Goal: Task Accomplishment & Management: Use online tool/utility

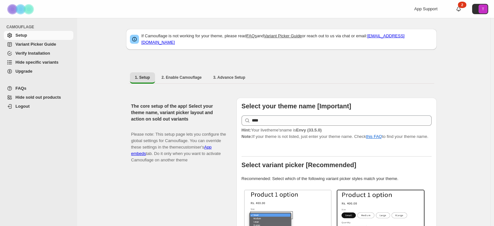
select select "******"
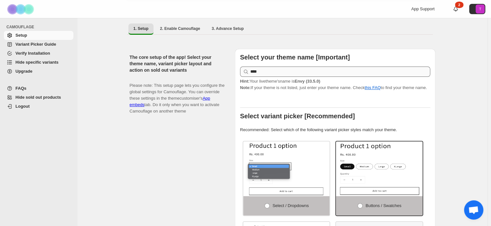
scroll to position [64, 0]
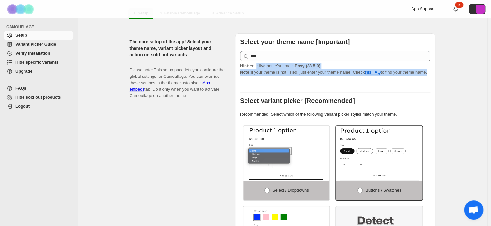
drag, startPoint x: 256, startPoint y: 63, endPoint x: 343, endPoint y: 78, distance: 87.9
click at [343, 78] on div "Select your theme name [Important] **** Hint: Your live theme's name is Envy (3…" at bounding box center [335, 167] width 190 height 257
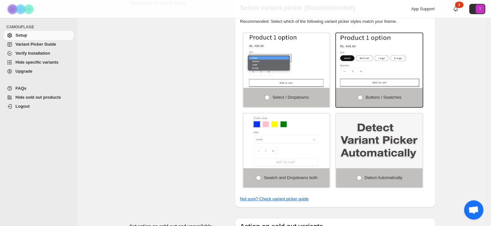
scroll to position [155, 0]
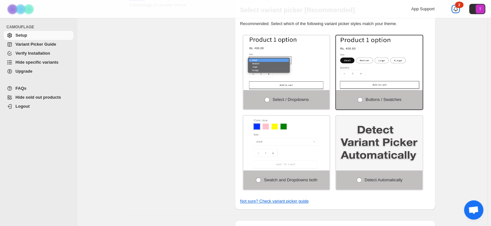
click at [458, 7] on icon at bounding box center [455, 9] width 5 height 5
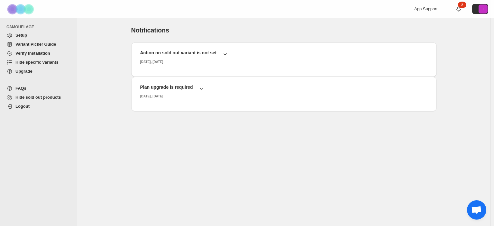
click at [189, 54] on h2 "Action on sold out variant is not set" at bounding box center [178, 53] width 77 height 6
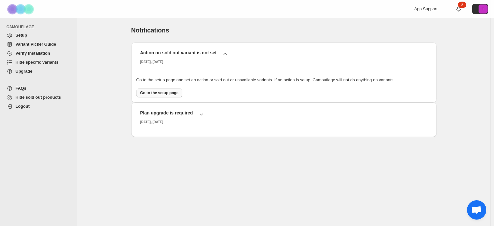
click at [160, 91] on span "Go to the setup page" at bounding box center [159, 92] width 38 height 5
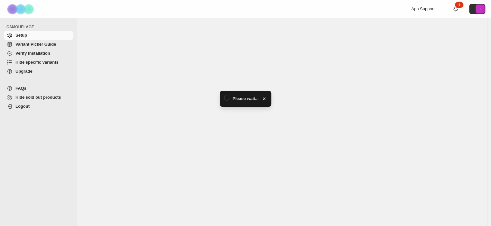
select select "******"
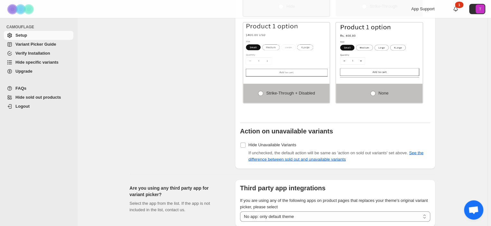
scroll to position [483, 0]
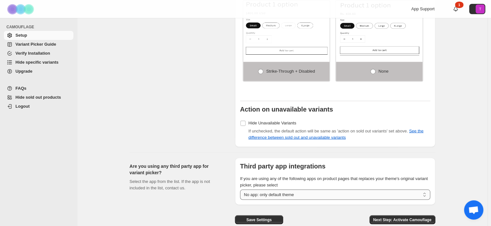
click at [305, 190] on select "**********" at bounding box center [335, 195] width 190 height 10
click at [390, 217] on span "Next Step: Activate Camouflage" at bounding box center [402, 219] width 58 height 5
select select "**********"
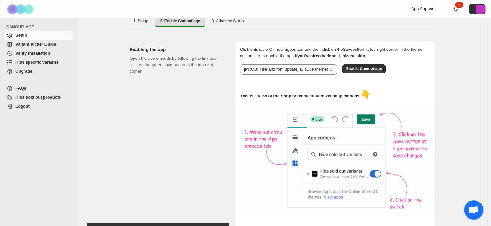
scroll to position [24, 0]
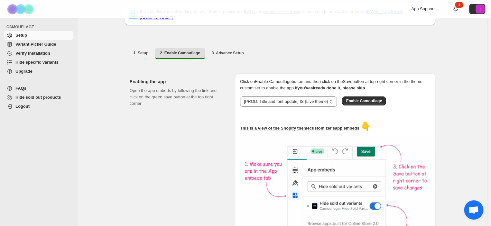
click at [40, 61] on span "Hide specific variants" at bounding box center [36, 62] width 43 height 5
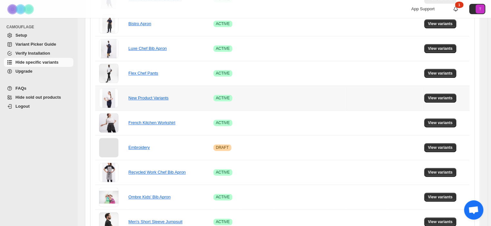
scroll to position [354, 0]
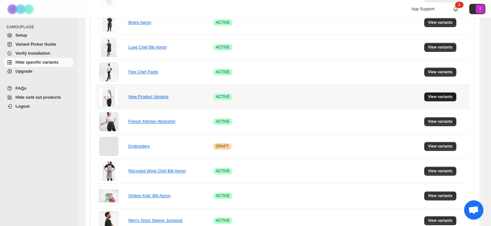
click at [439, 95] on span "View variants" at bounding box center [440, 96] width 25 height 5
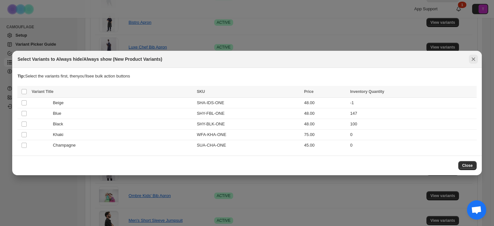
click at [474, 57] on icon "Close" at bounding box center [474, 59] width 6 height 6
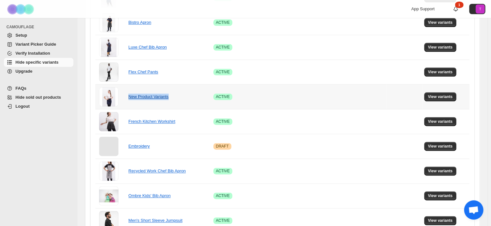
drag, startPoint x: 179, startPoint y: 98, endPoint x: 130, endPoint y: 98, distance: 49.2
click at [130, 98] on div "New Product Variants" at bounding box center [160, 97] width 64 height 6
copy link "New Product Variants"
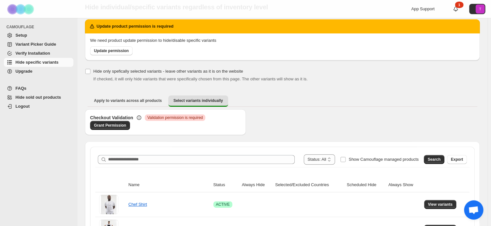
scroll to position [64, 0]
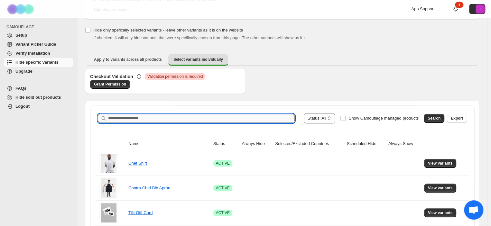
click at [165, 115] on input "Search product name" at bounding box center [201, 118] width 187 height 9
paste input "**********"
type input "**********"
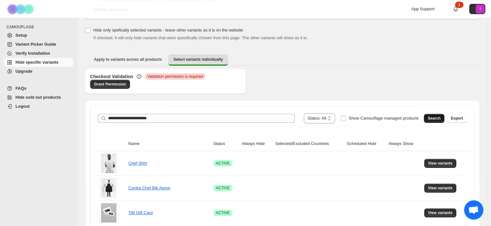
click at [436, 118] on span "Search" at bounding box center [434, 118] width 13 height 5
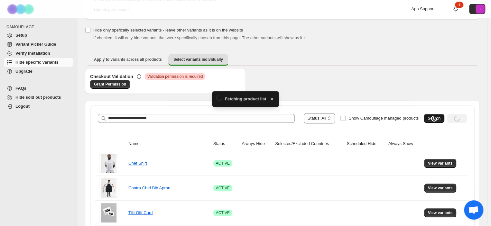
scroll to position [43, 0]
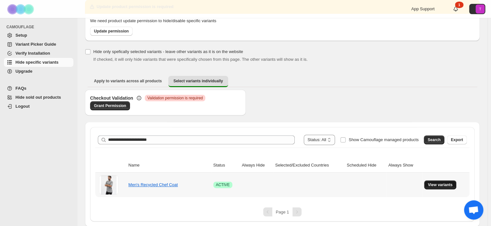
click at [434, 185] on span "View variants" at bounding box center [440, 184] width 25 height 5
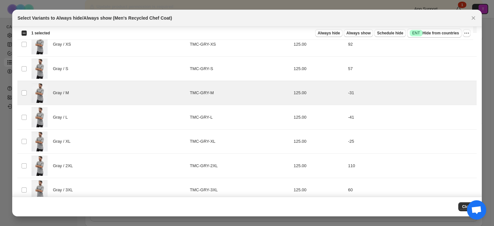
scroll to position [18, 0]
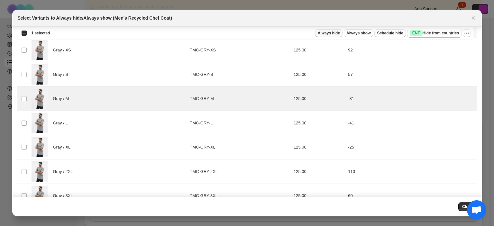
click at [334, 33] on span "Always hide" at bounding box center [329, 33] width 22 height 5
click at [474, 212] on span "Open chat" at bounding box center [476, 210] width 11 height 9
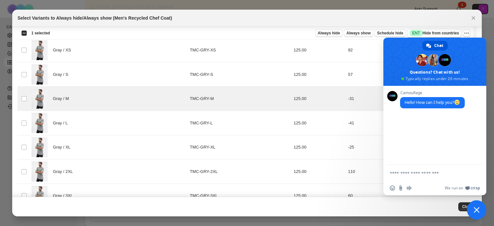
scroll to position [38, 0]
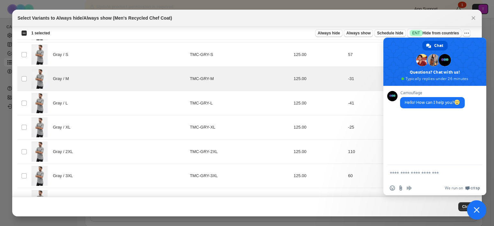
click at [480, 175] on div "Camouflage Hello! How can I help you? Send a file Insert an emoji Send a file A…" at bounding box center [435, 140] width 103 height 109
click at [476, 212] on span "Close chat" at bounding box center [477, 210] width 6 height 6
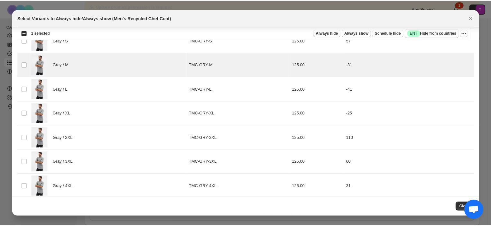
scroll to position [58, 0]
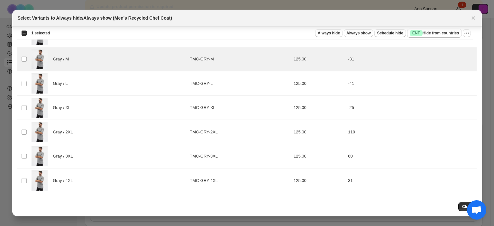
click at [472, 212] on span "Open chat" at bounding box center [476, 210] width 11 height 9
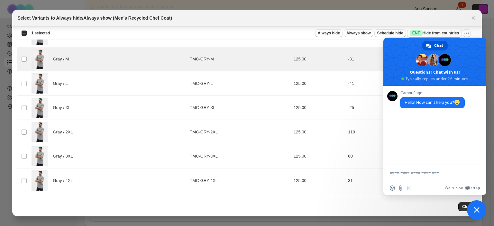
click at [476, 212] on span "Close chat" at bounding box center [477, 210] width 6 height 6
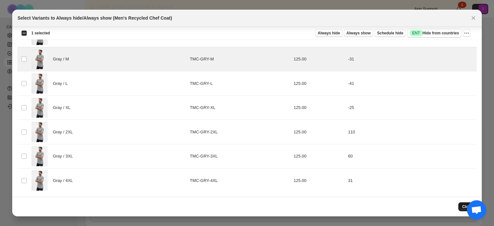
click at [464, 207] on span "Close" at bounding box center [467, 206] width 11 height 5
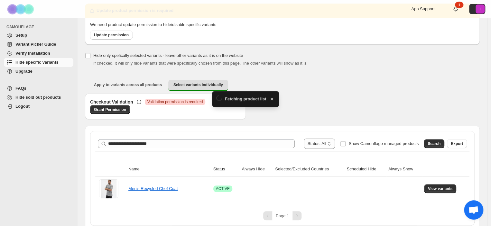
scroll to position [43, 0]
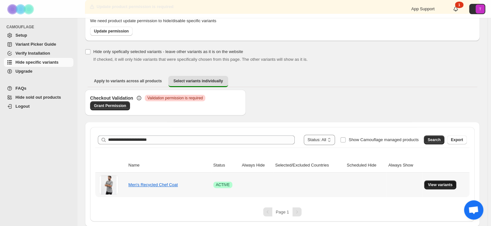
click at [445, 185] on span "View variants" at bounding box center [440, 184] width 25 height 5
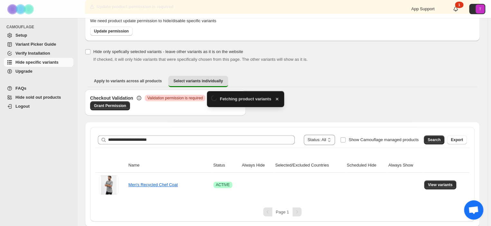
scroll to position [0, 0]
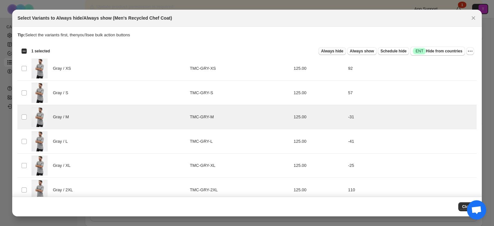
click at [340, 49] on span "Always hide" at bounding box center [332, 51] width 22 height 5
click at [475, 18] on icon "Close" at bounding box center [474, 18] width 6 height 6
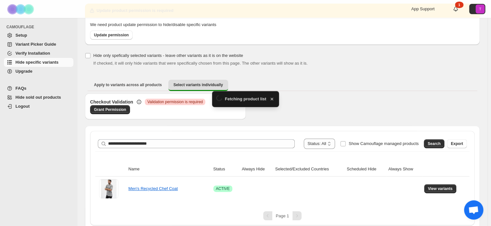
scroll to position [43, 0]
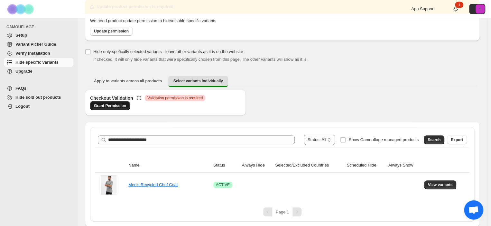
click at [113, 106] on span "Grant Permission" at bounding box center [110, 105] width 32 height 5
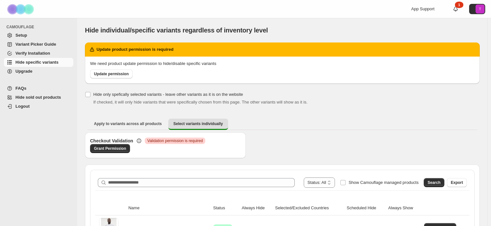
scroll to position [12, 0]
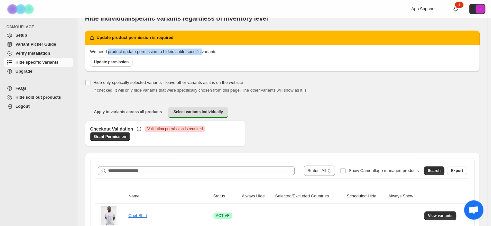
drag, startPoint x: 108, startPoint y: 53, endPoint x: 203, endPoint y: 49, distance: 95.0
click at [203, 49] on span "We need product update permission to hide/disable specific variants" at bounding box center [153, 51] width 126 height 5
click at [116, 61] on span "Update permission" at bounding box center [111, 62] width 35 height 5
